Goal: Information Seeking & Learning: Learn about a topic

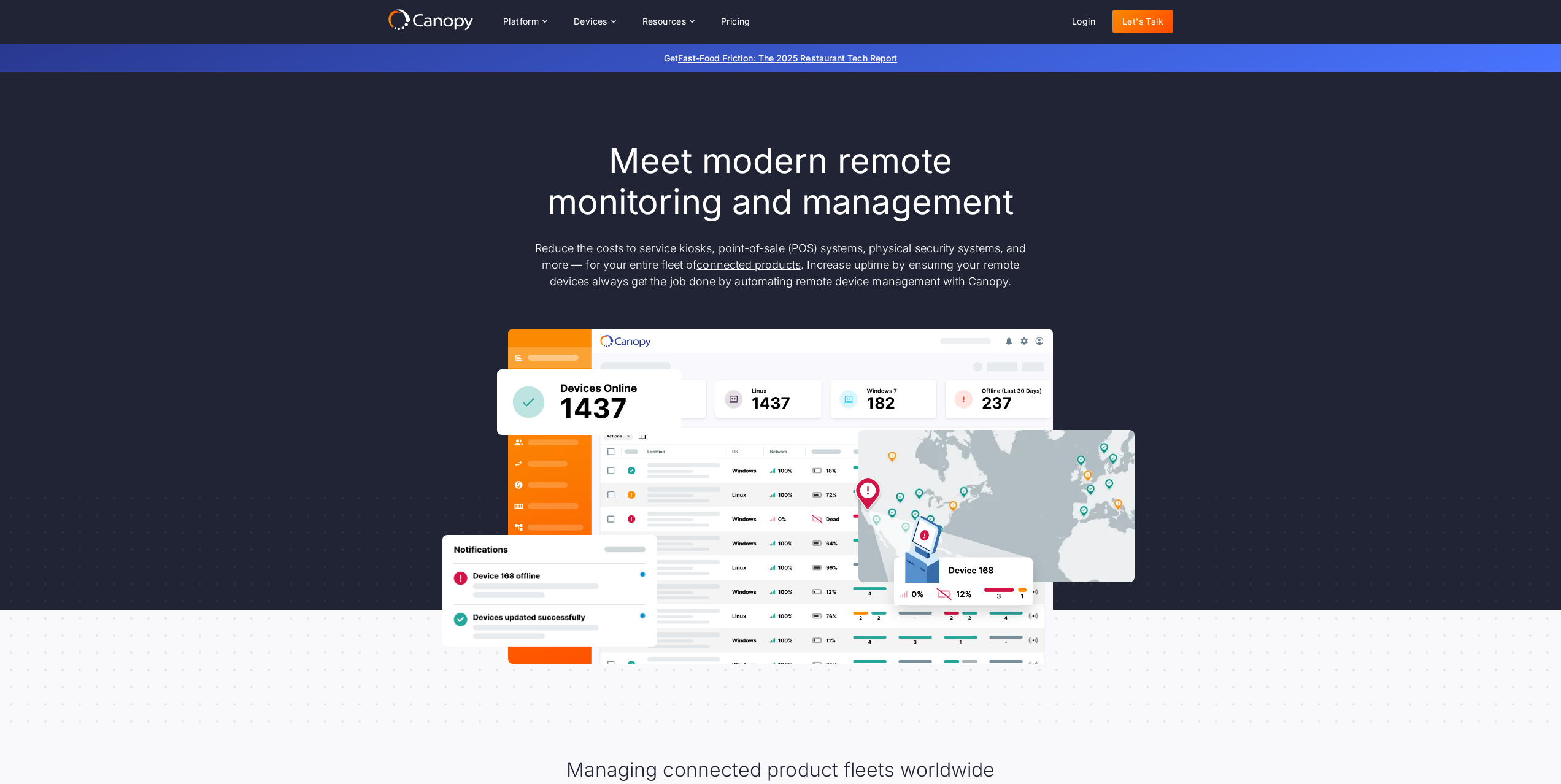
click at [446, 21] on icon at bounding box center [431, 19] width 86 height 22
click at [438, 18] on icon at bounding box center [438, 22] width 8 height 9
click at [607, 21] on div "Devices" at bounding box center [590, 21] width 34 height 8
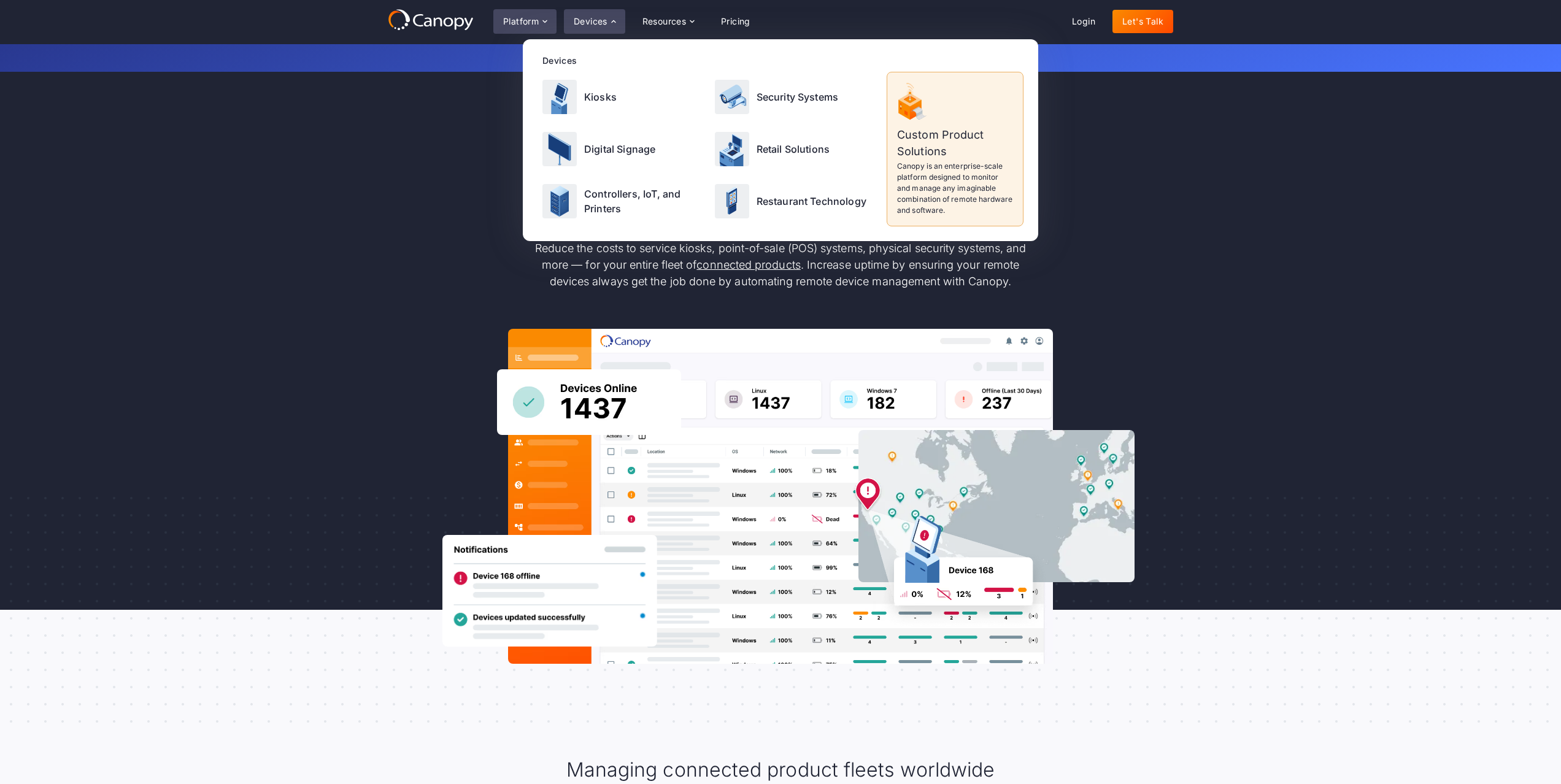
click at [530, 17] on div "Platform" at bounding box center [521, 21] width 35 height 8
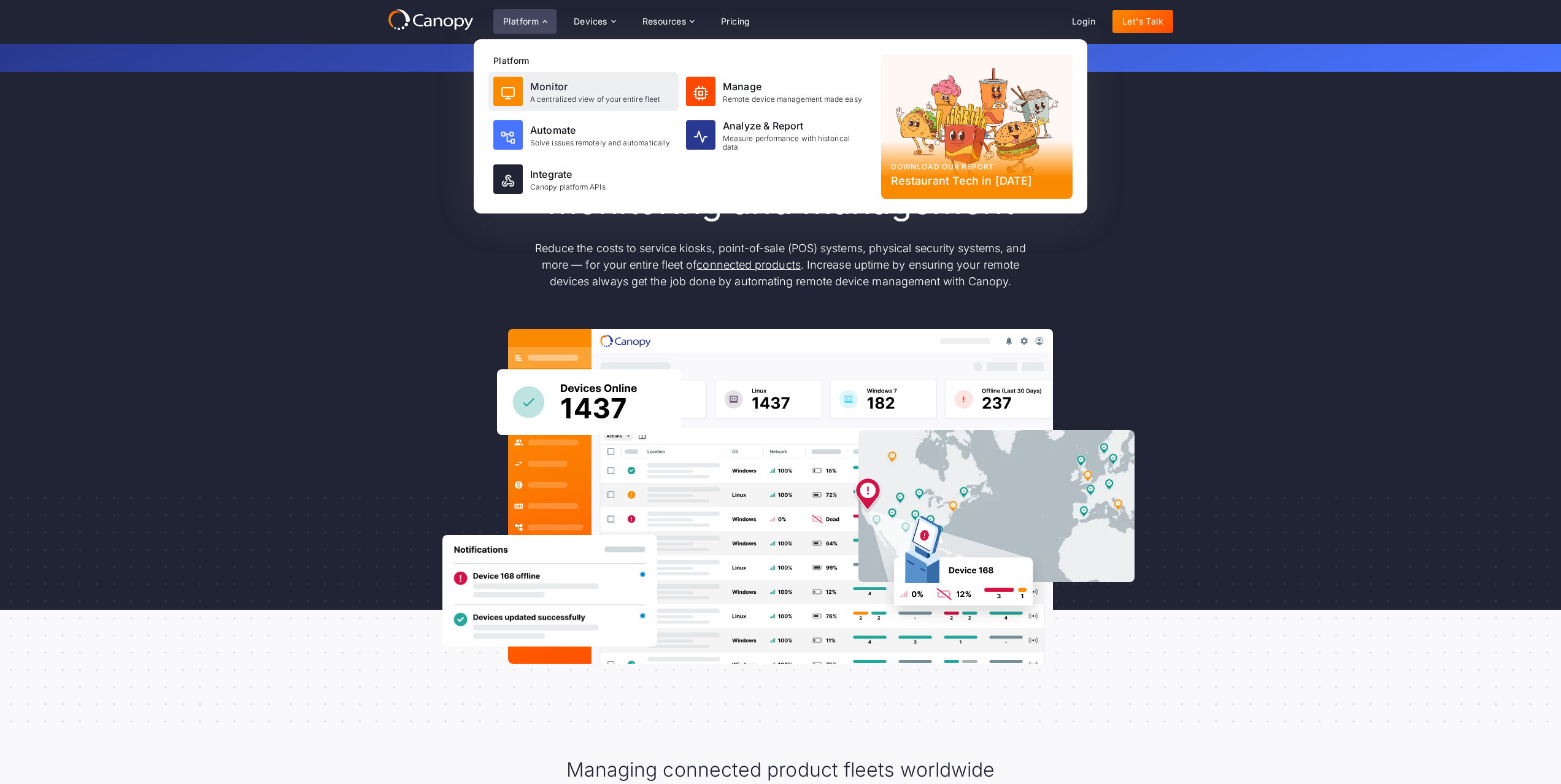
click at [556, 91] on div "Monitor" at bounding box center [595, 86] width 130 height 14
